Goal: Use online tool/utility: Utilize a website feature to perform a specific function

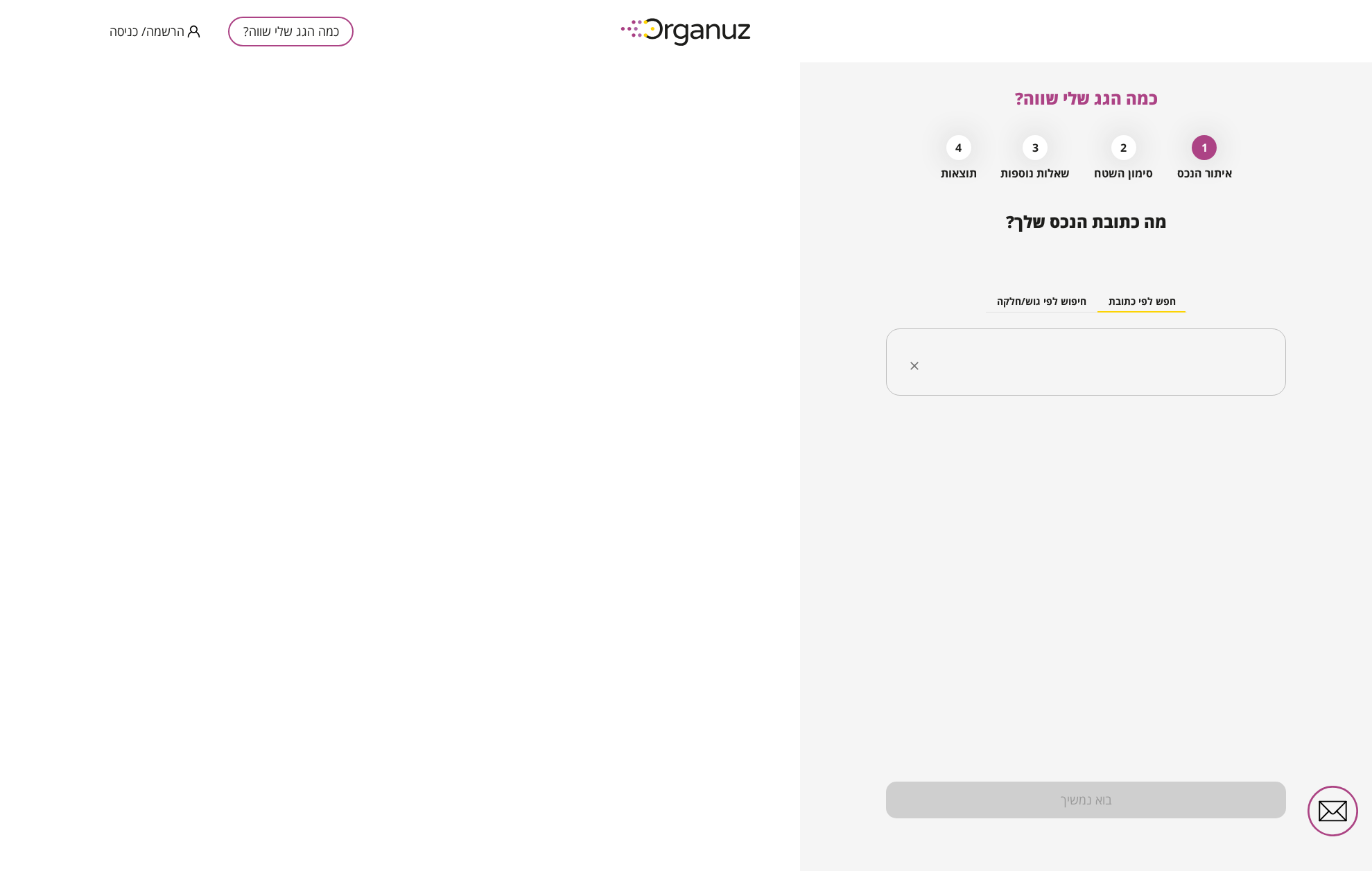
click at [1170, 344] on div "​" at bounding box center [1085, 363] width 400 height 68
type input "*"
click at [1217, 428] on li "[PERSON_NAME] 32 קדימה-צורן" at bounding box center [1085, 432] width 364 height 25
type input "**********"
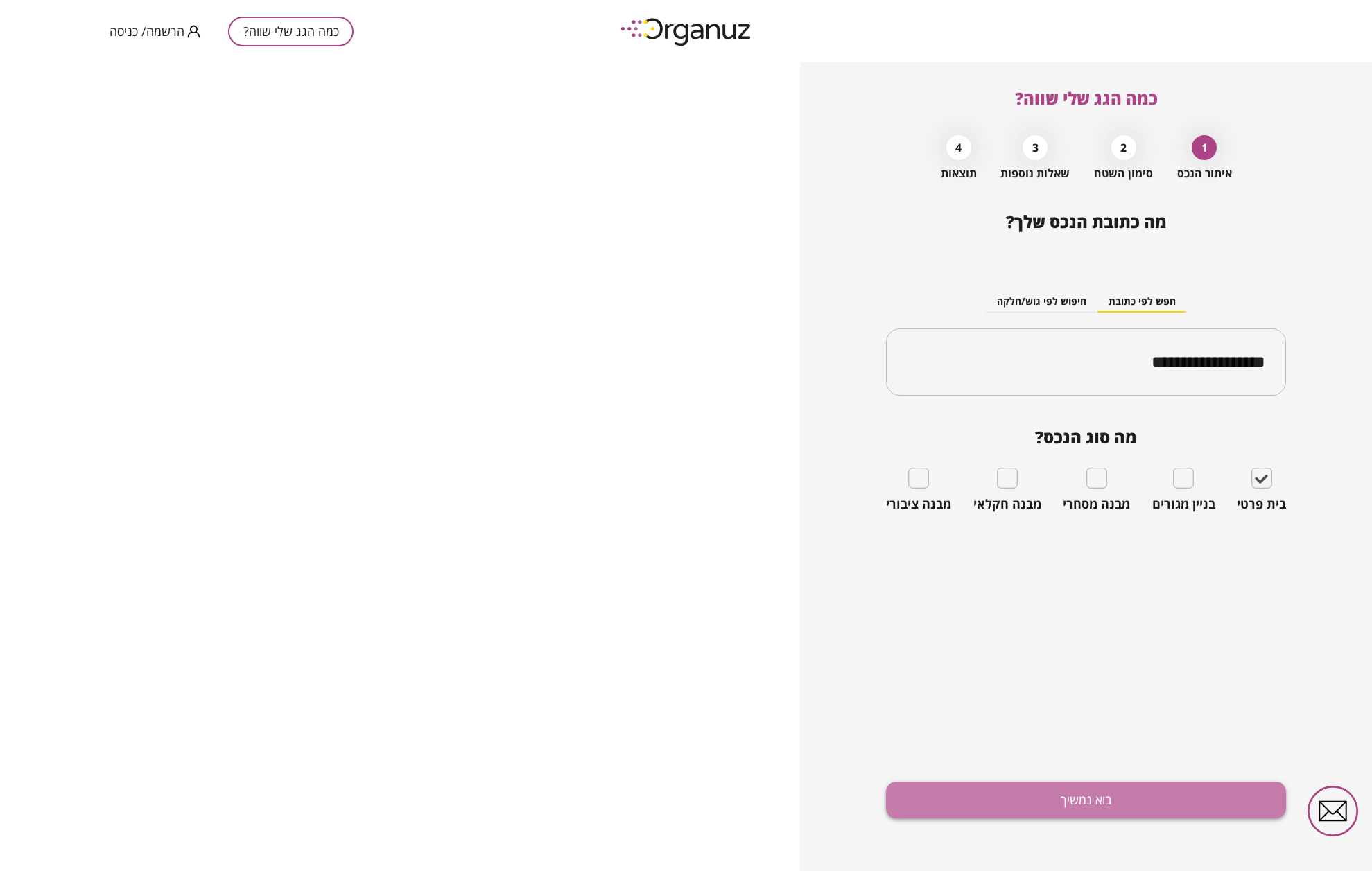
click at [1110, 794] on button "בוא נמשיך" at bounding box center [1085, 800] width 400 height 37
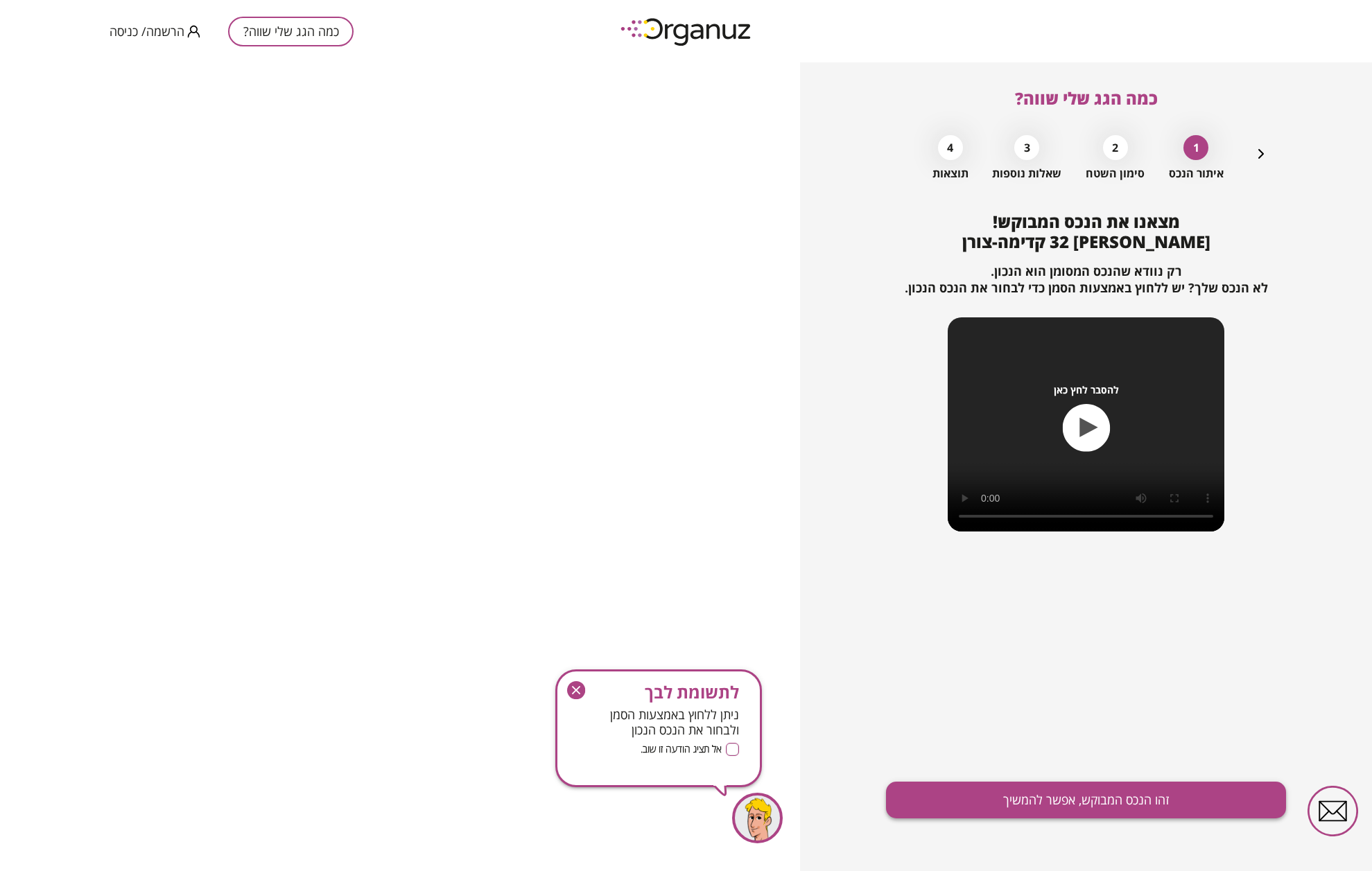
click at [1104, 797] on button "זהו הנכס המבוקש, אפשר להמשיך" at bounding box center [1085, 800] width 400 height 37
click at [1026, 785] on button "זהו הנכס המבוקש, אפשר להמשיך" at bounding box center [1085, 800] width 400 height 37
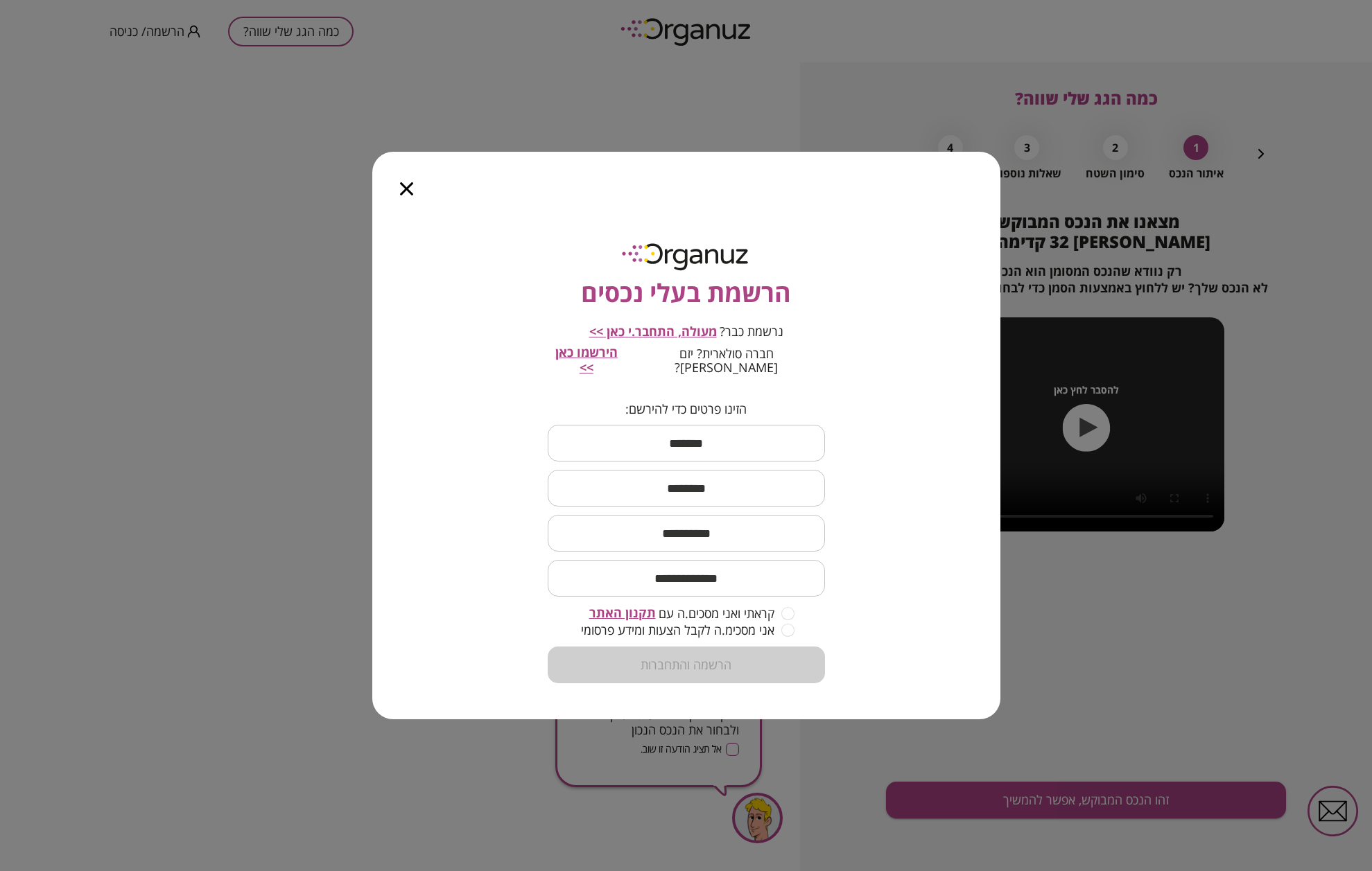
drag, startPoint x: 401, startPoint y: 193, endPoint x: 393, endPoint y: 200, distance: 10.6
click at [395, 193] on div at bounding box center [406, 180] width 68 height 58
click at [403, 193] on icon "button" at bounding box center [406, 188] width 13 height 13
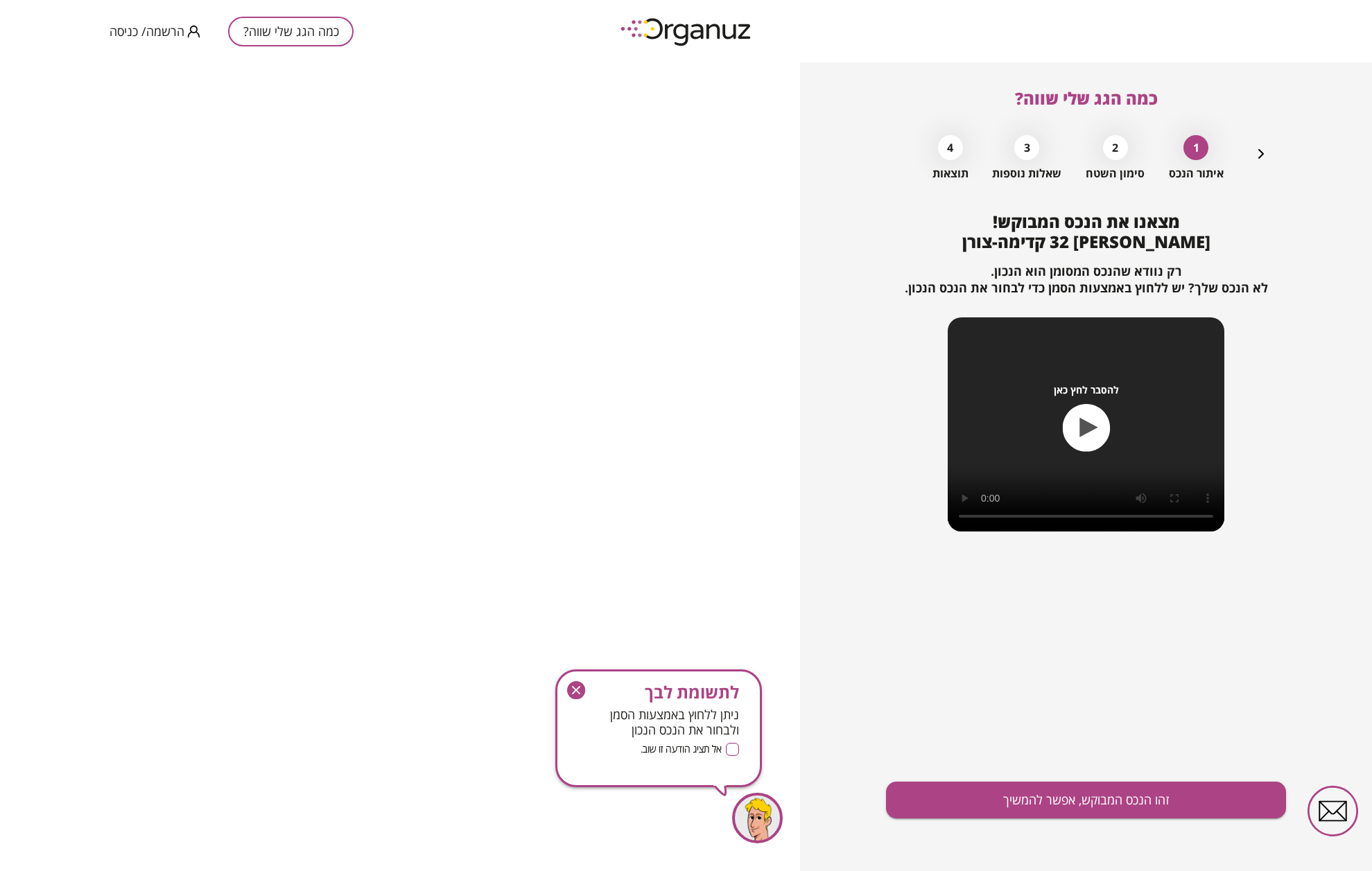
click at [712, 41] on img at bounding box center [686, 31] width 153 height 38
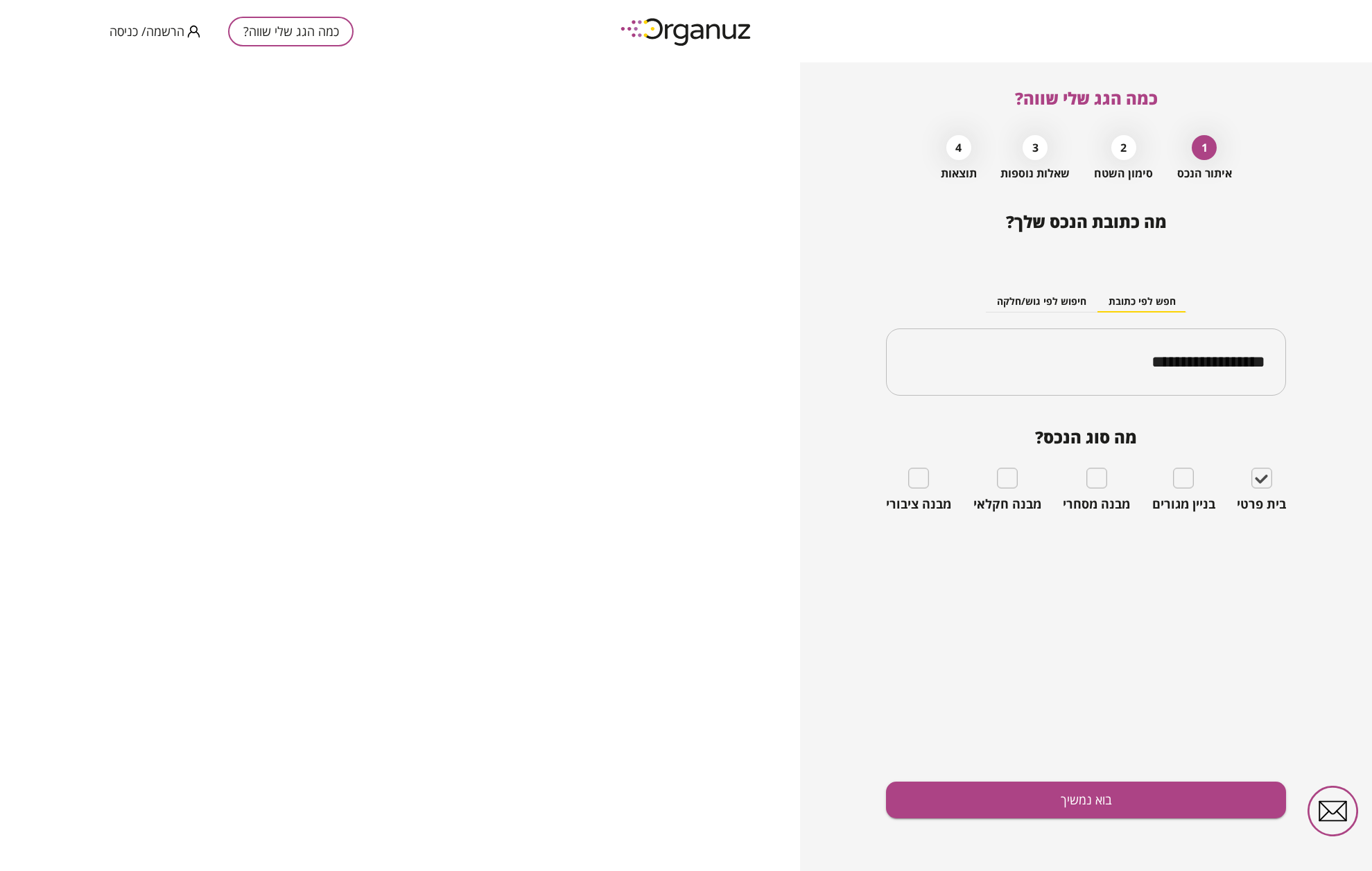
click at [711, 40] on img at bounding box center [686, 31] width 153 height 38
click at [710, 40] on img at bounding box center [686, 31] width 153 height 38
click at [136, 18] on div "כמה הגג שלי שווה? הרשמה/ כניסה" at bounding box center [231, 31] width 244 height 62
click at [712, 34] on img at bounding box center [686, 31] width 153 height 38
drag, startPoint x: 1204, startPoint y: 92, endPoint x: 1192, endPoint y: 94, distance: 12.2
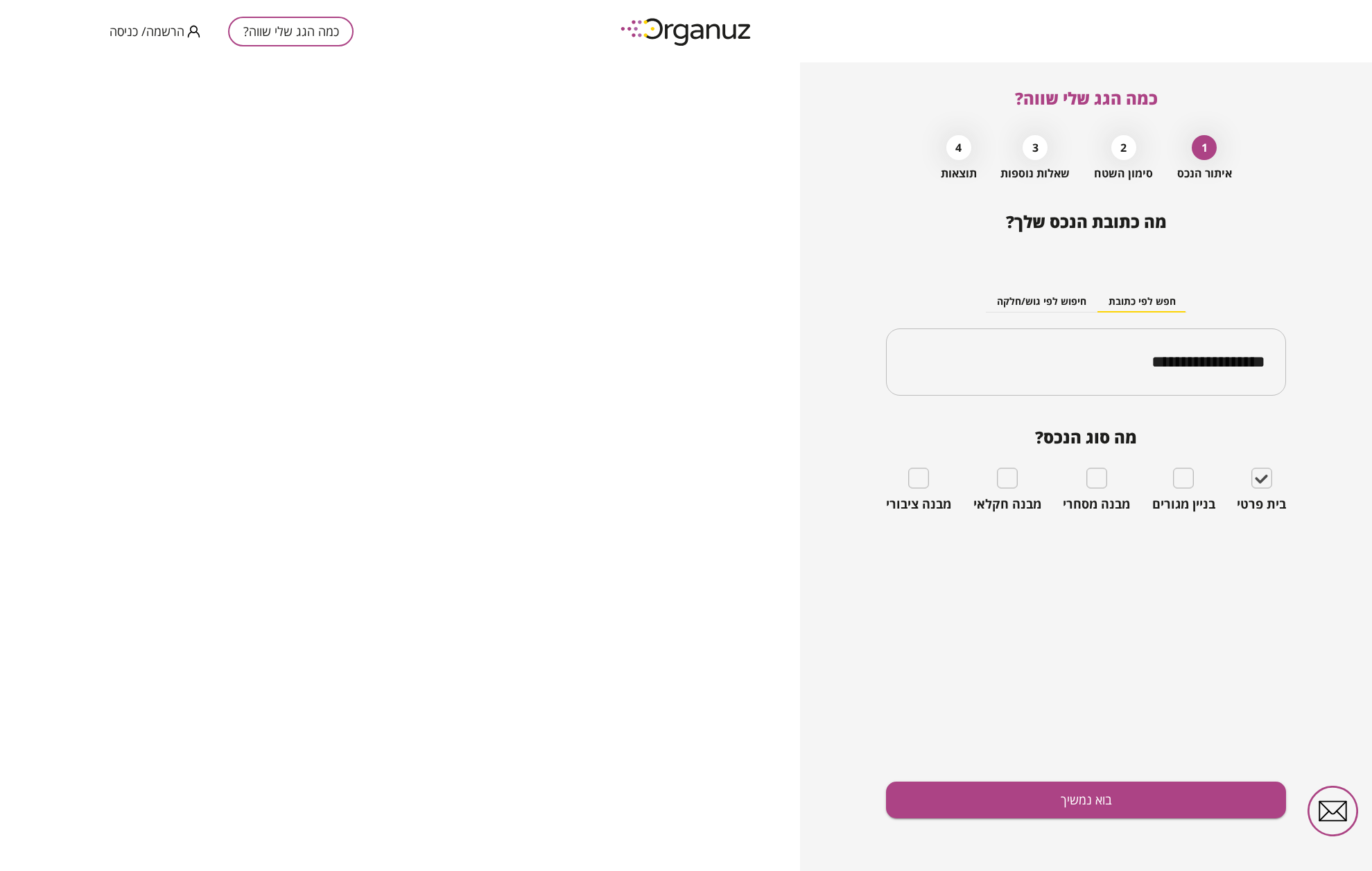
click at [1192, 96] on div "**********" at bounding box center [1085, 466] width 400 height 809
